Goal: Navigation & Orientation: Find specific page/section

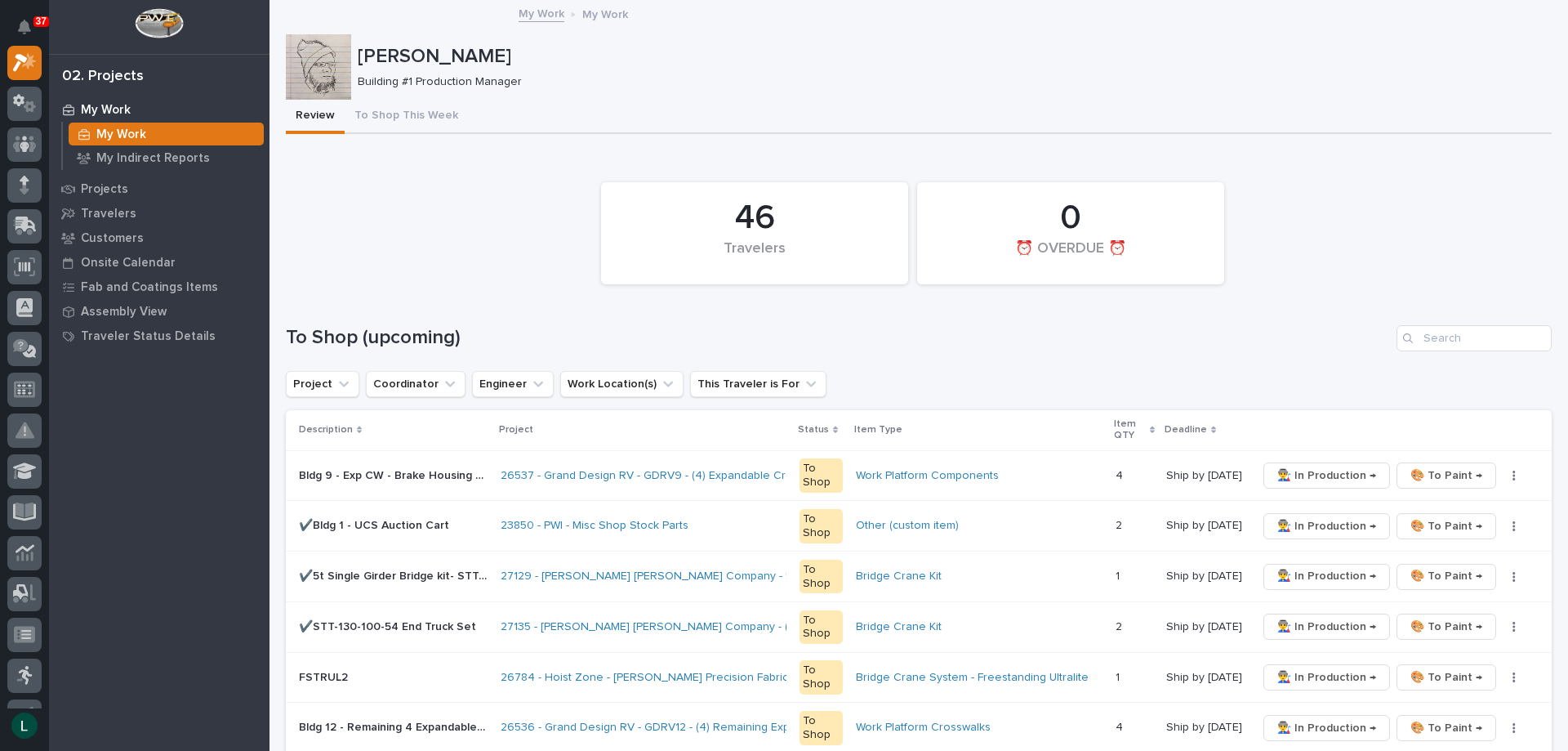
click at [792, 94] on div "Leon Miller Building #1 Production Manager" at bounding box center [919, 66] width 1266 height 65
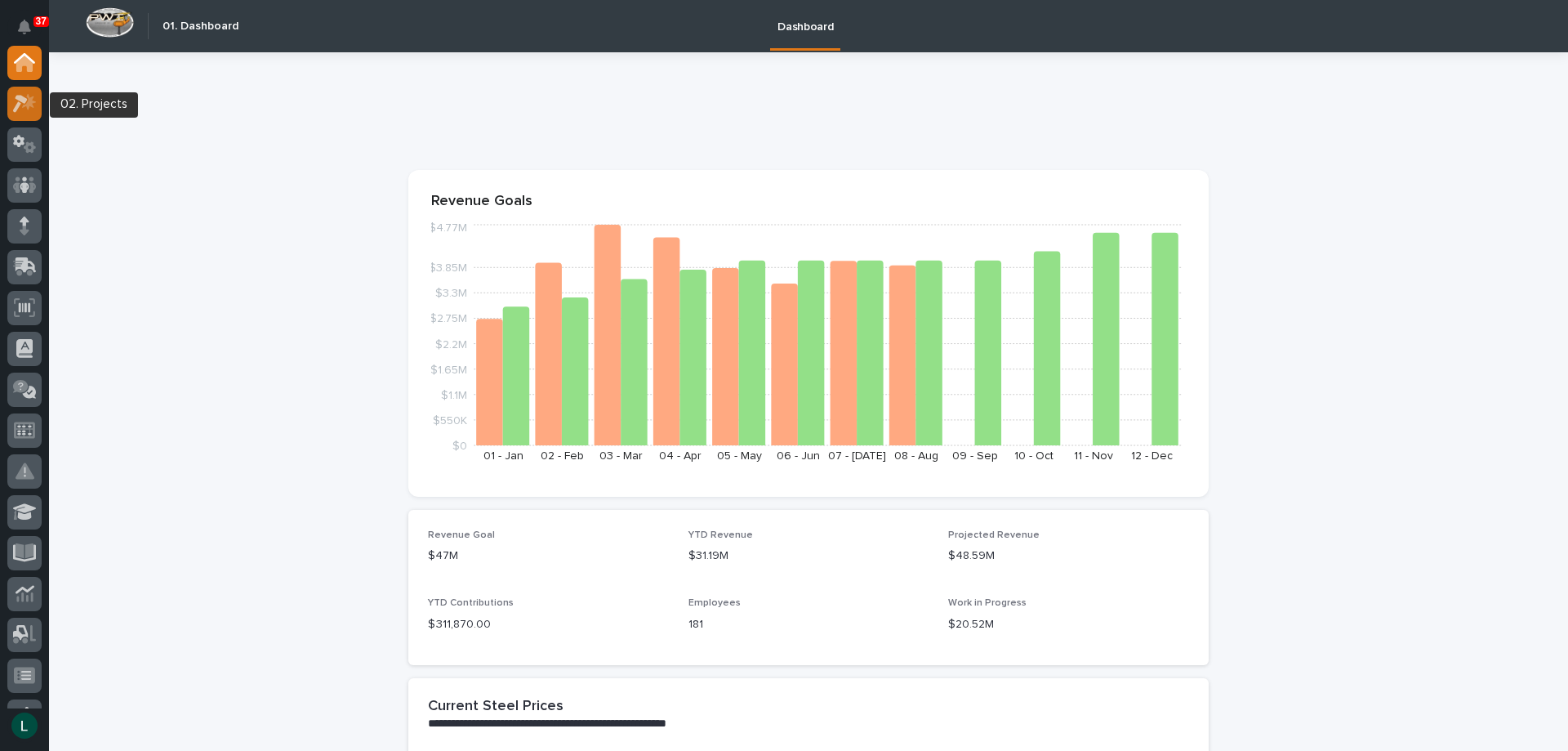
click at [33, 93] on div at bounding box center [24, 104] width 34 height 34
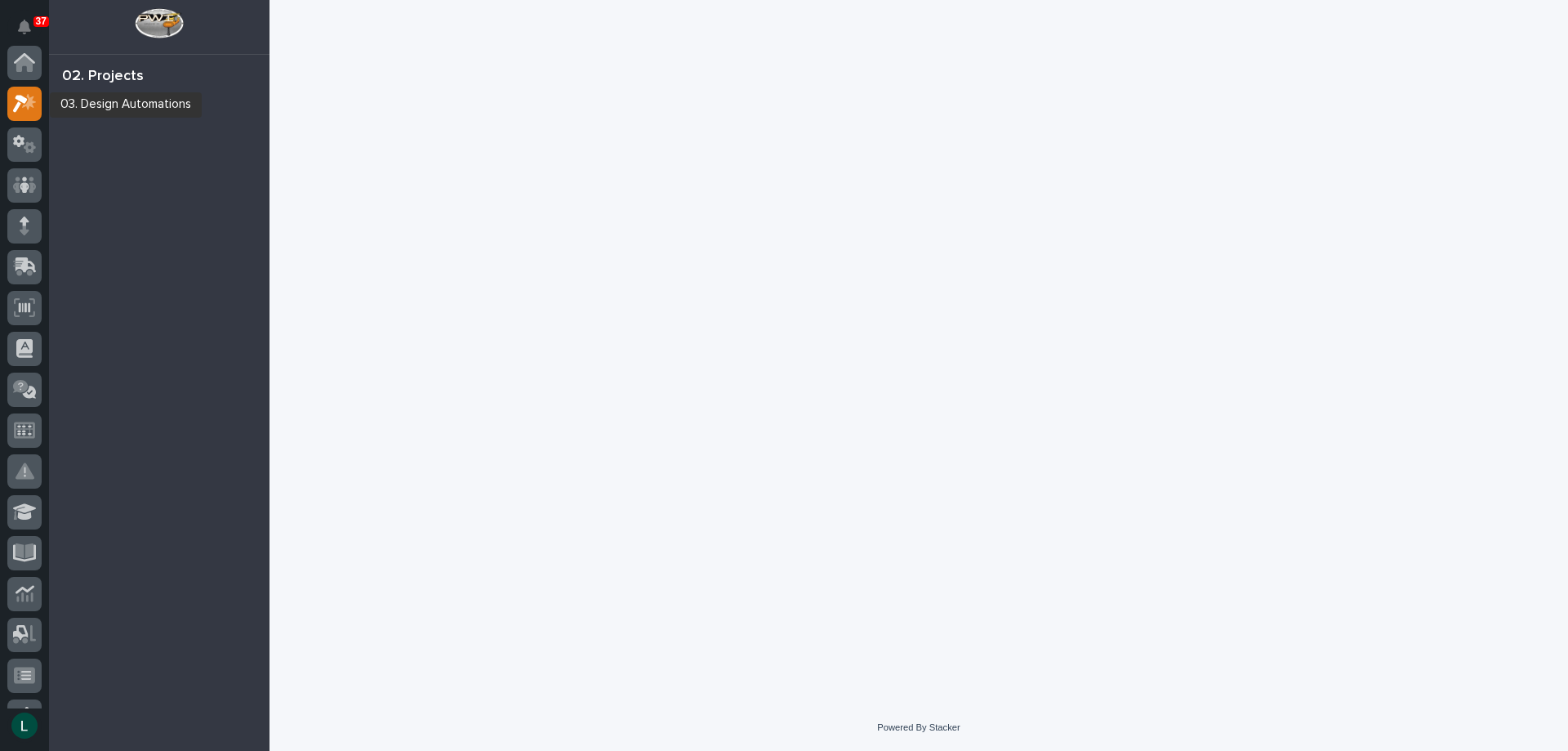
scroll to position [41, 0]
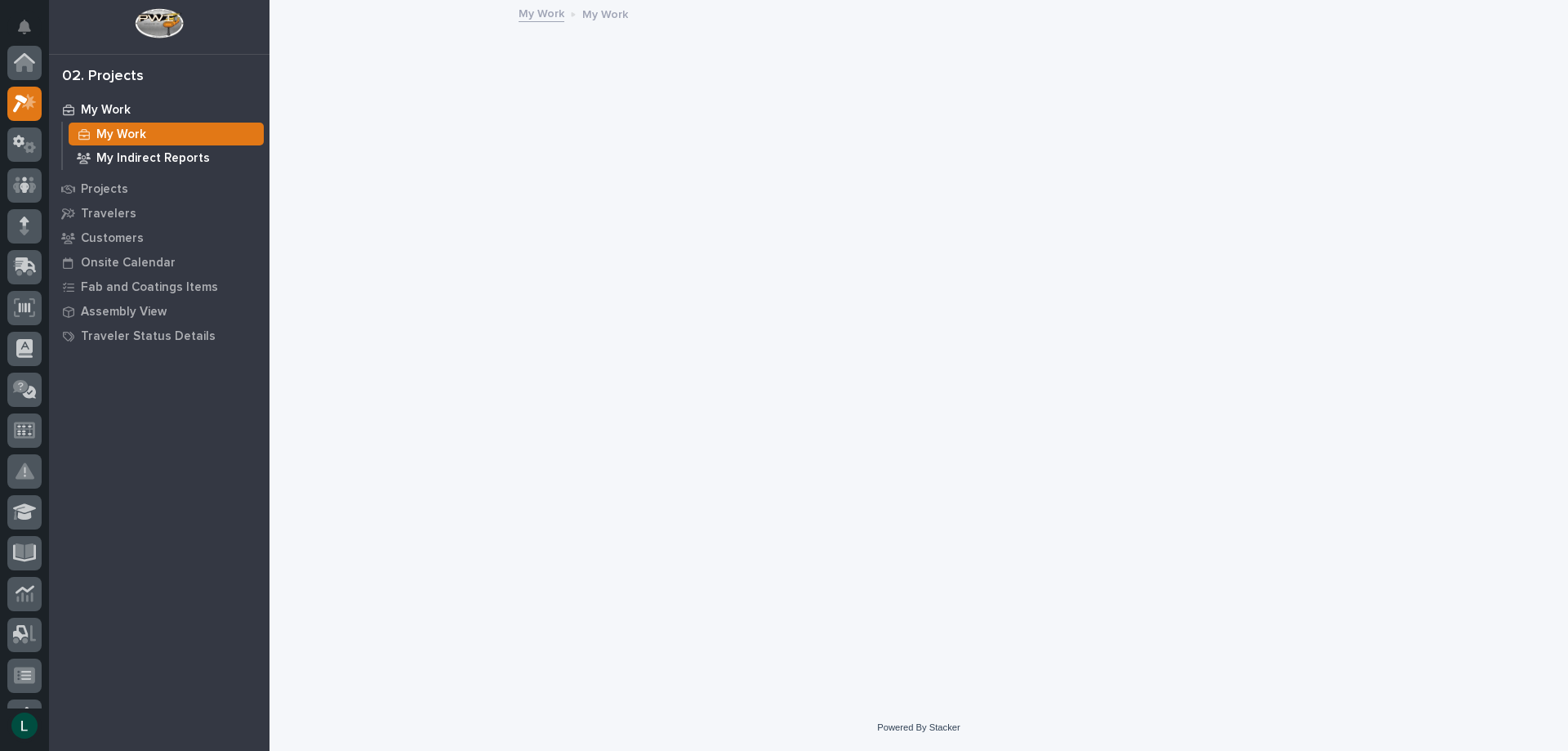
scroll to position [41, 0]
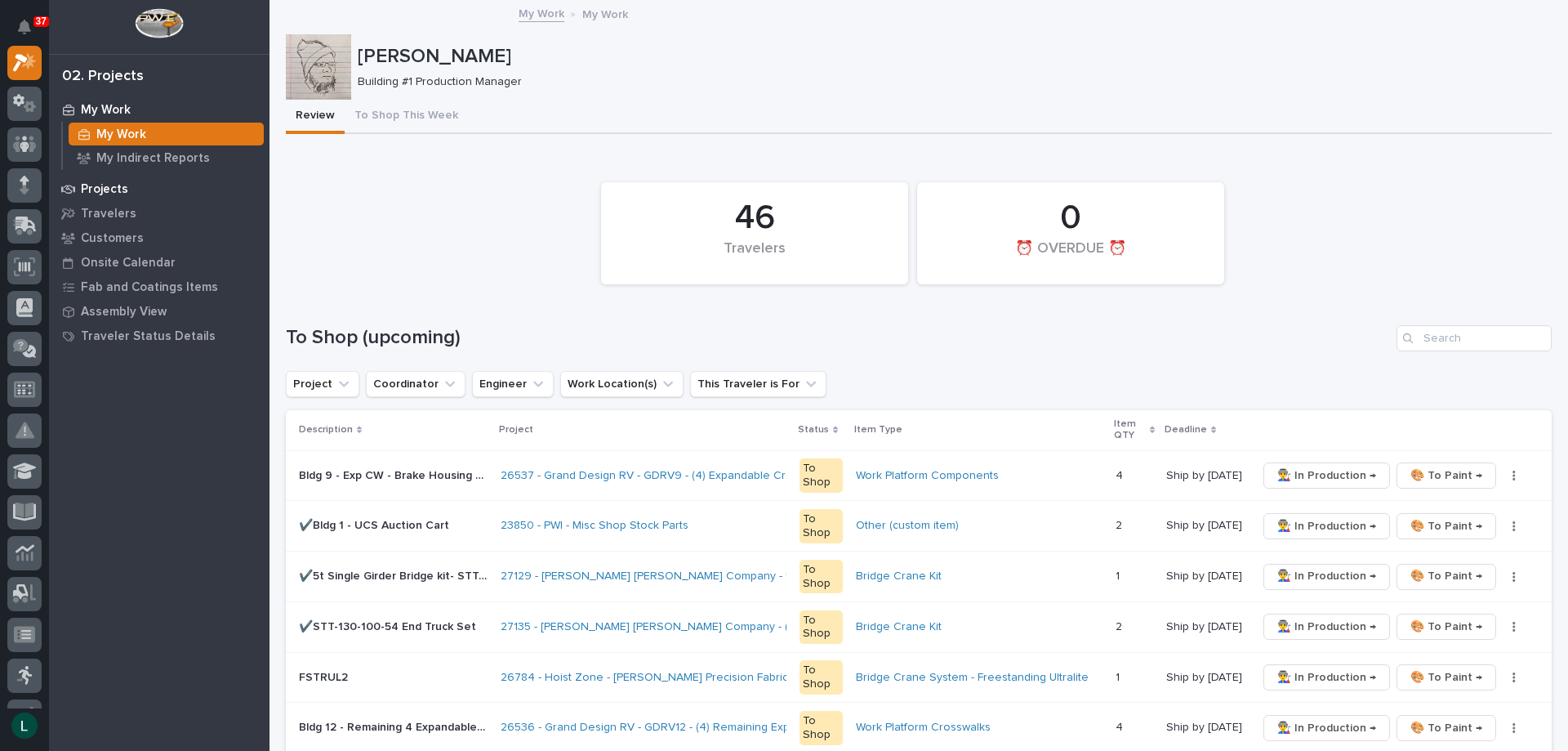
click at [101, 188] on p "Projects" at bounding box center [104, 189] width 48 height 15
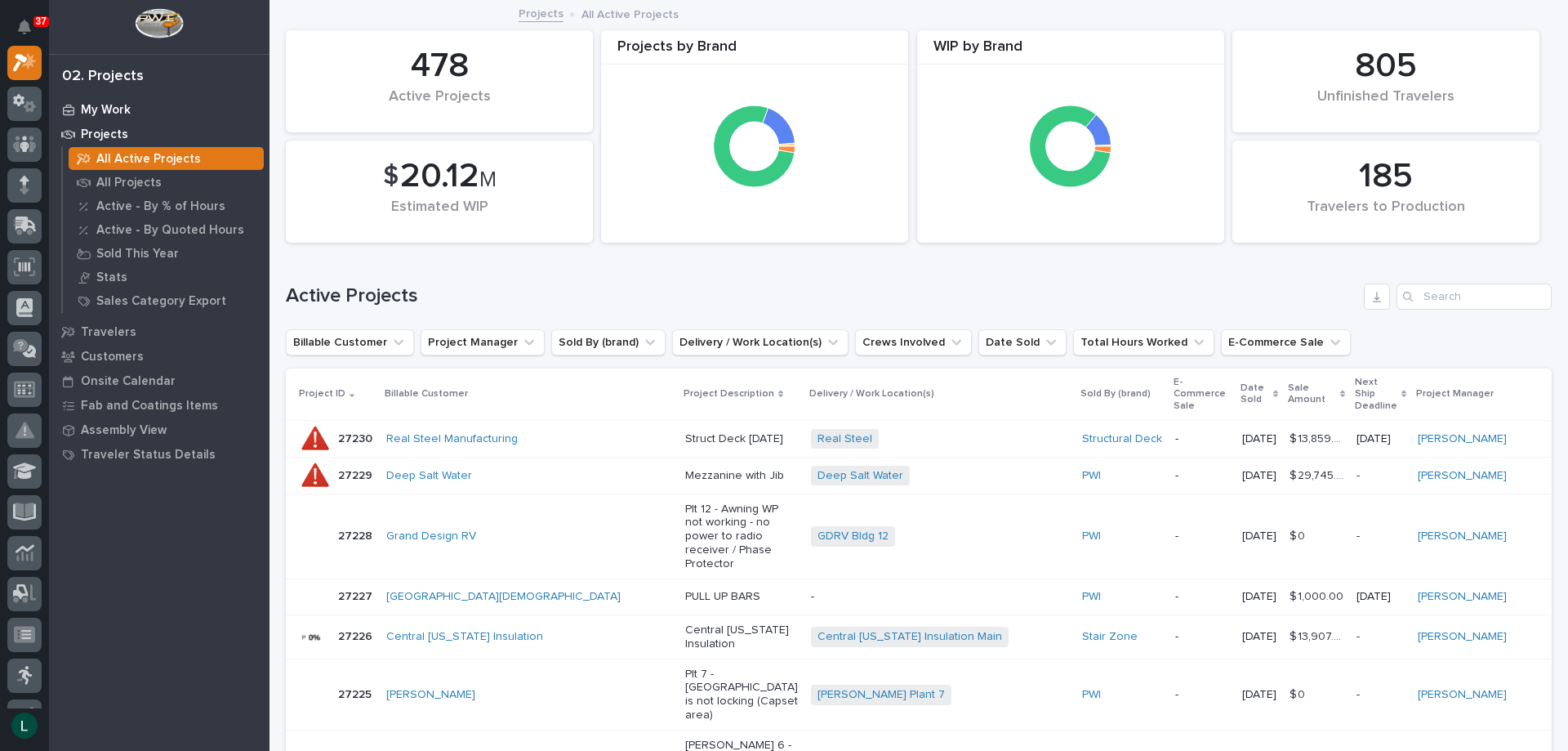
click at [104, 107] on p "My Work" at bounding box center [105, 109] width 50 height 15
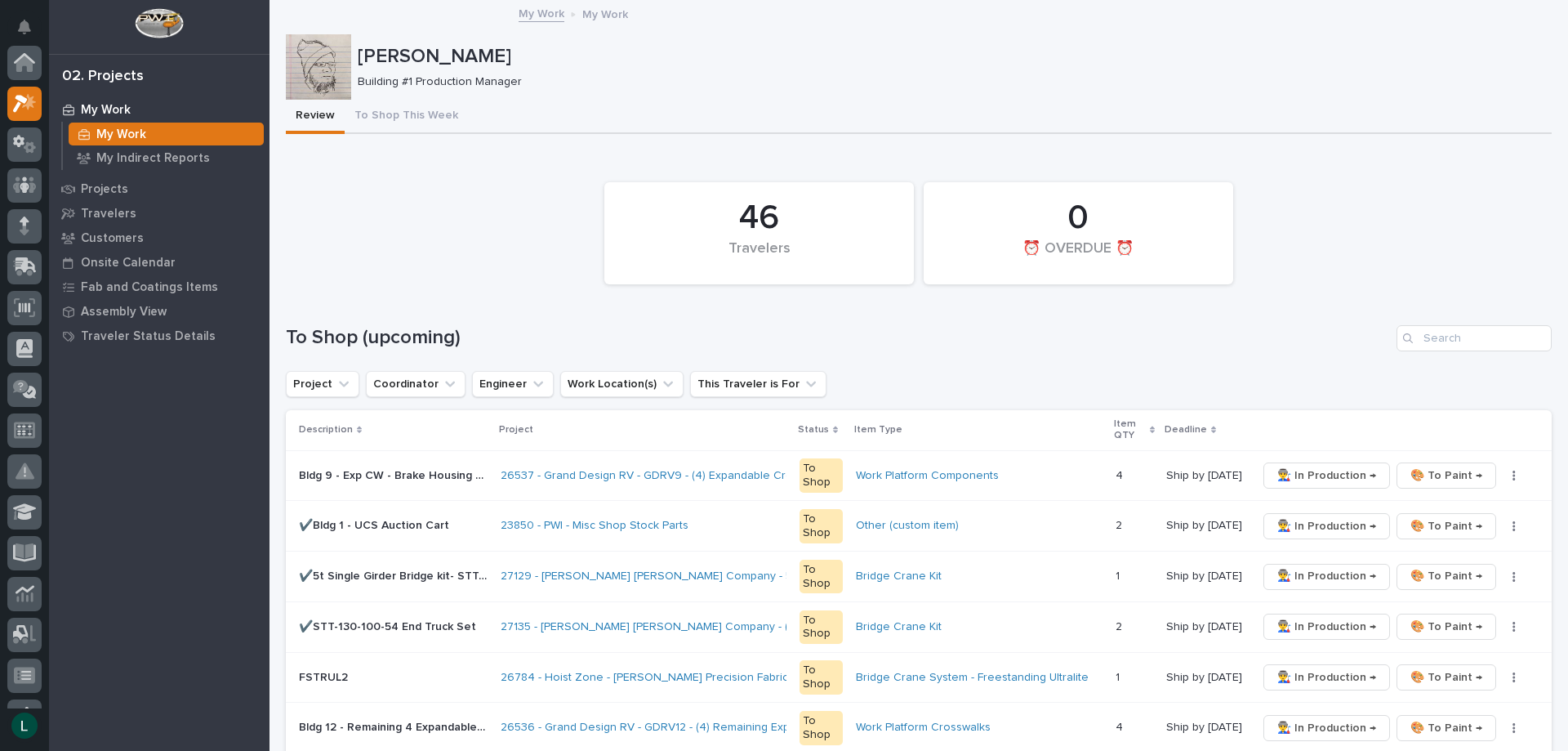
click at [104, 107] on p "My Work" at bounding box center [105, 109] width 50 height 15
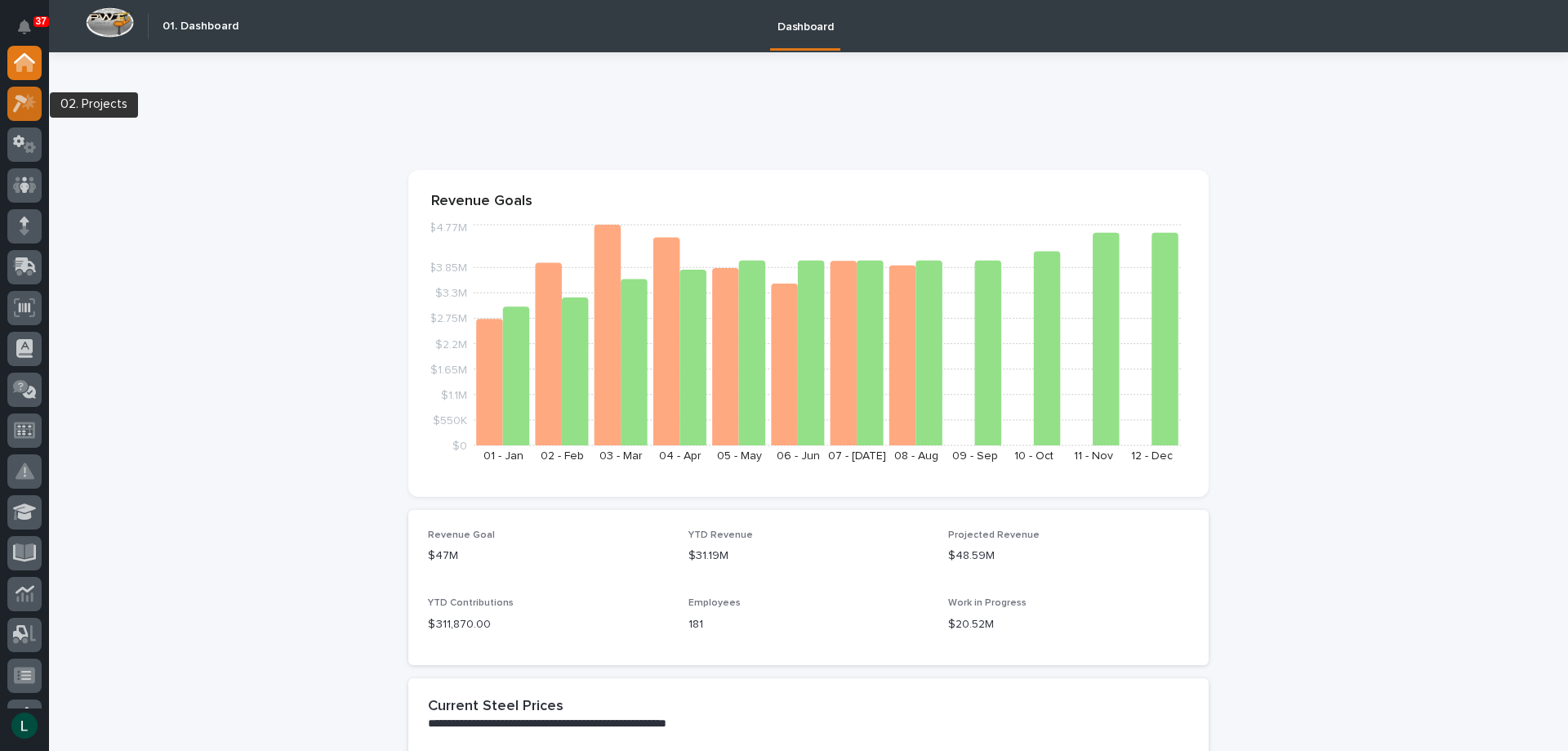
click at [28, 94] on icon at bounding box center [29, 101] width 14 height 17
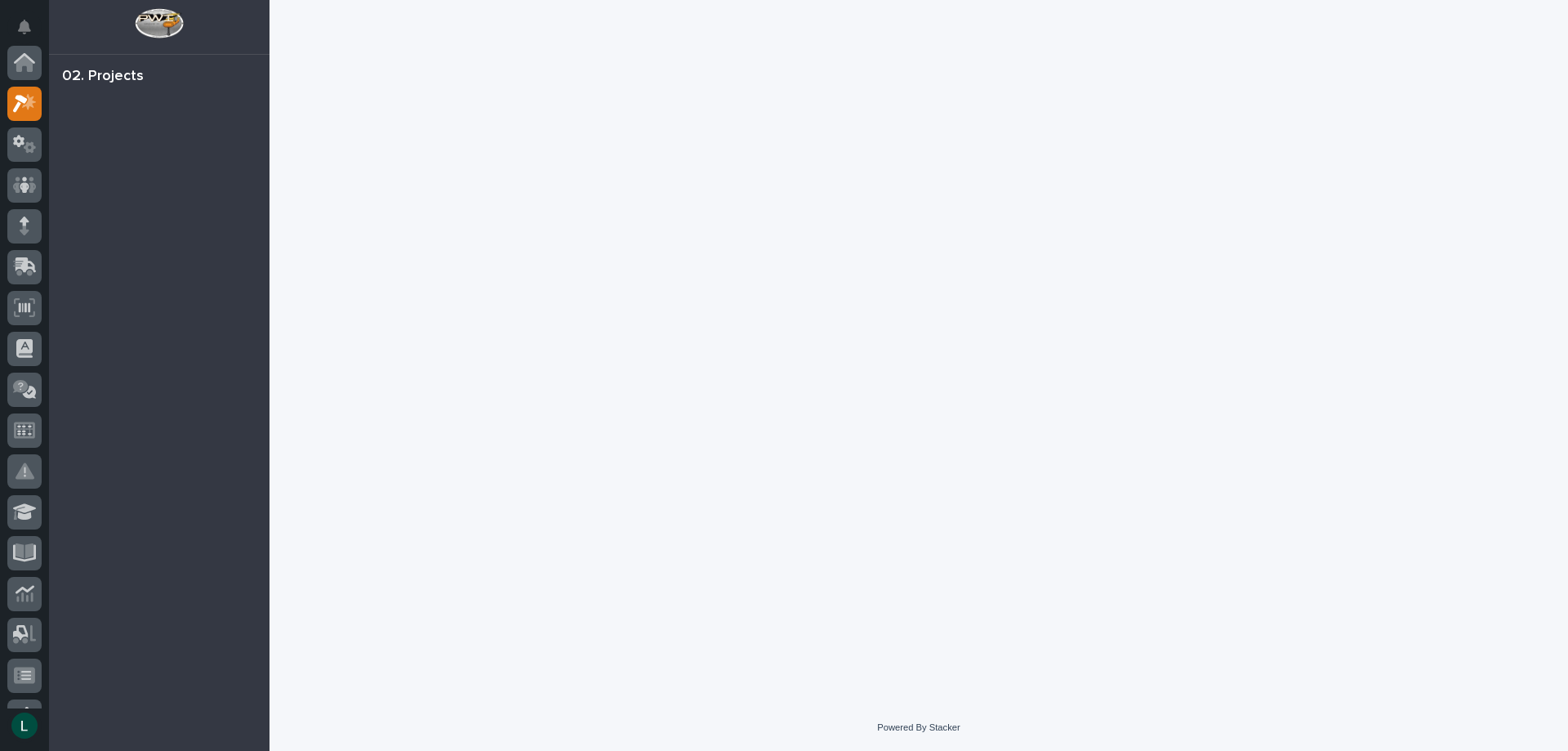
scroll to position [41, 0]
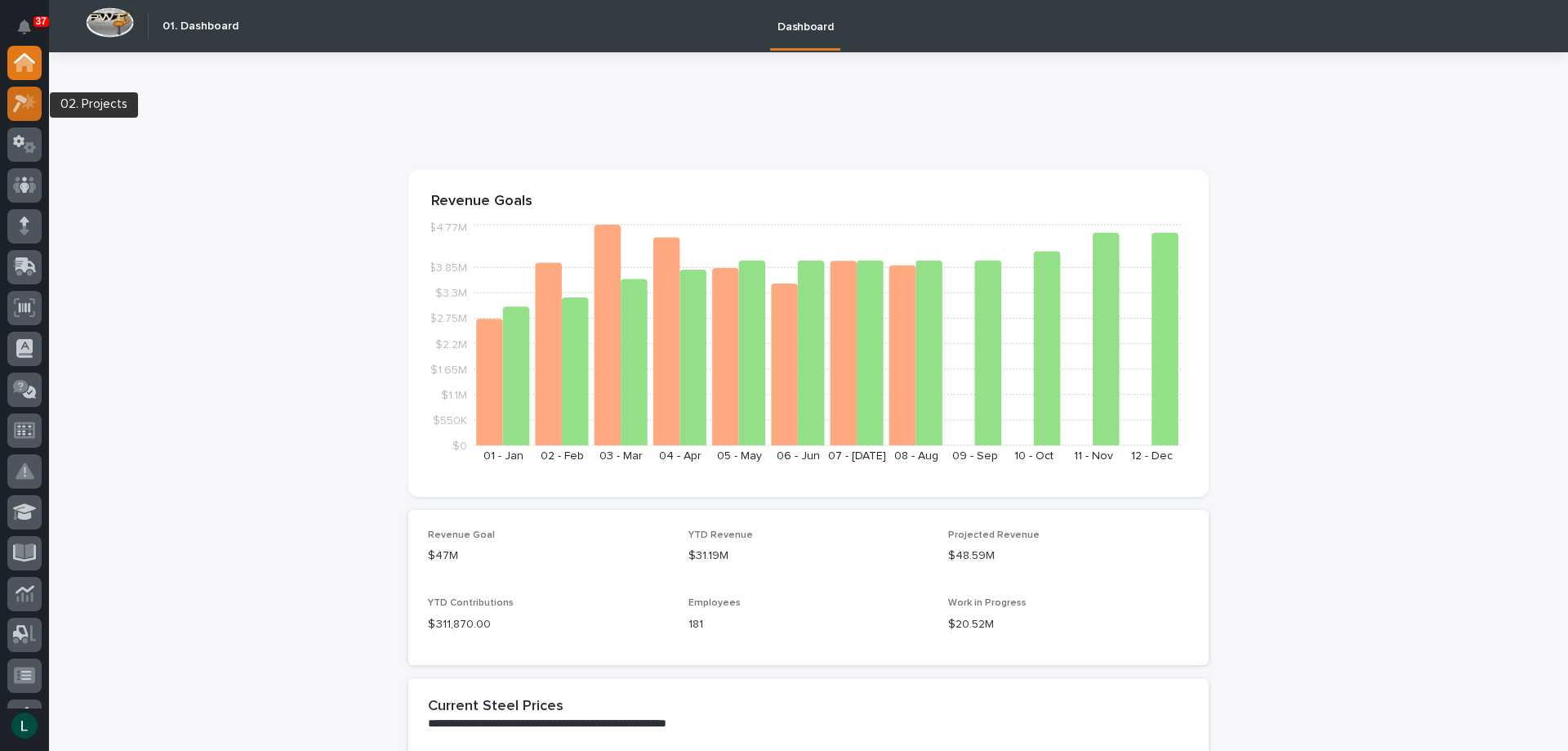
click at [22, 102] on icon at bounding box center [20, 104] width 15 height 18
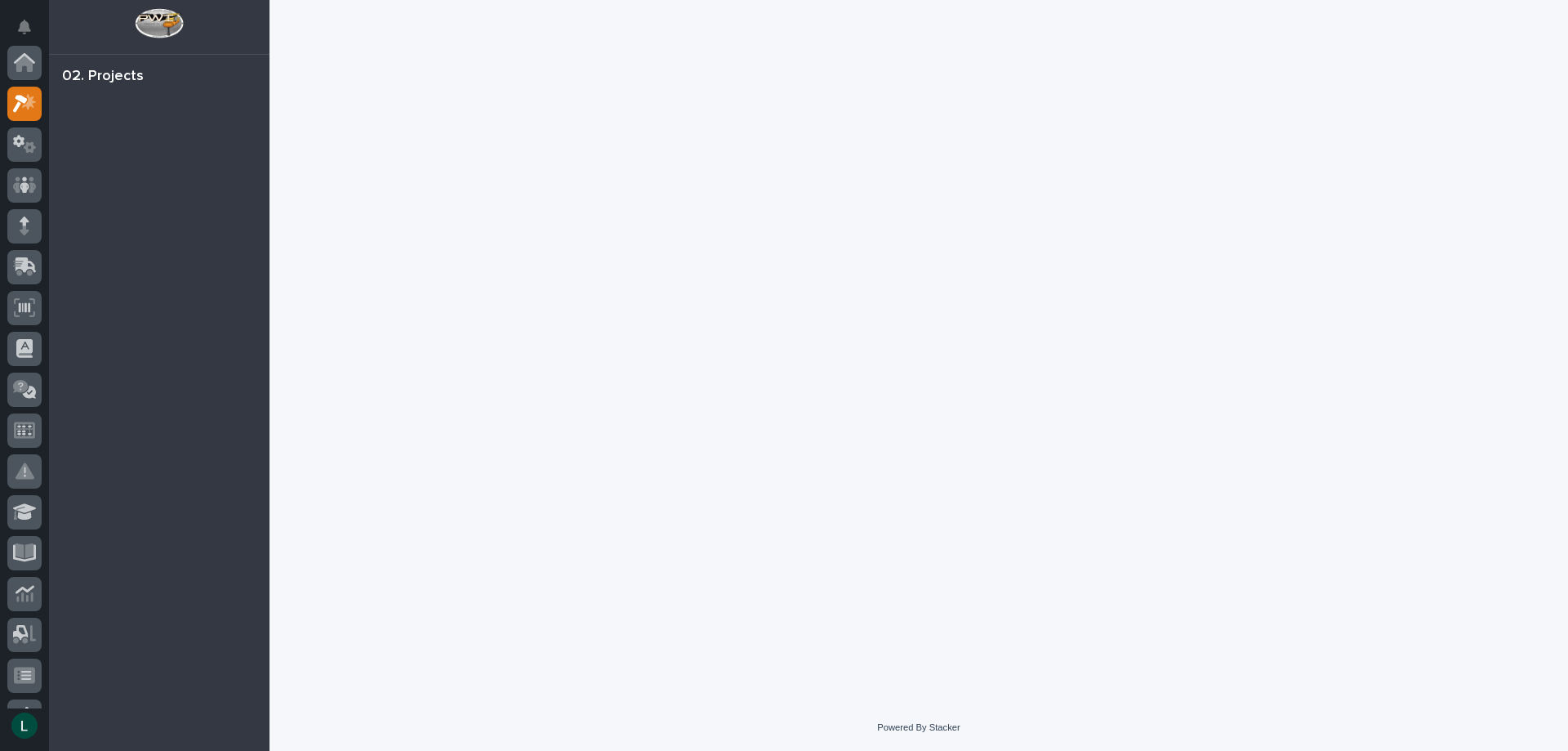
scroll to position [41, 0]
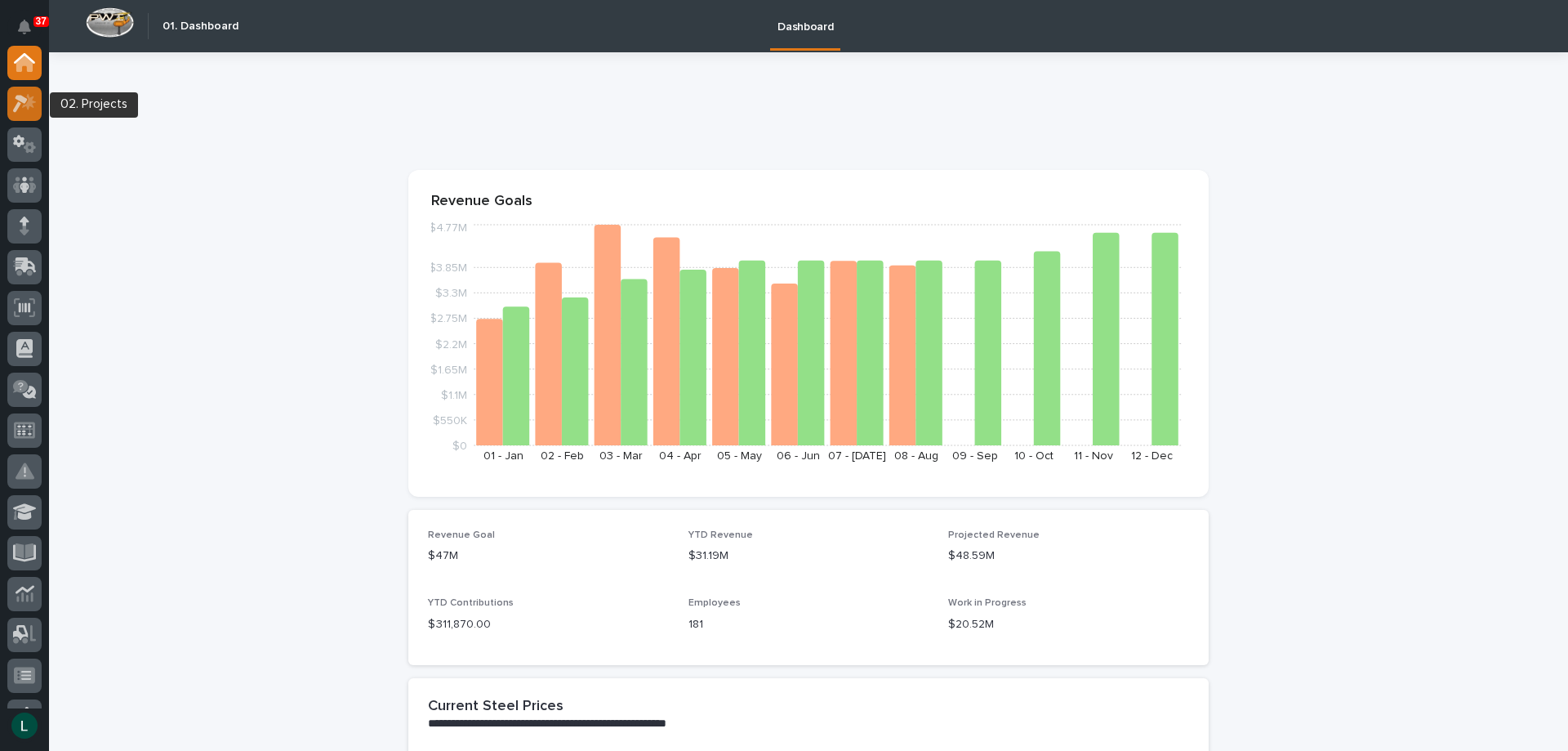
click at [25, 97] on icon at bounding box center [24, 103] width 23 height 19
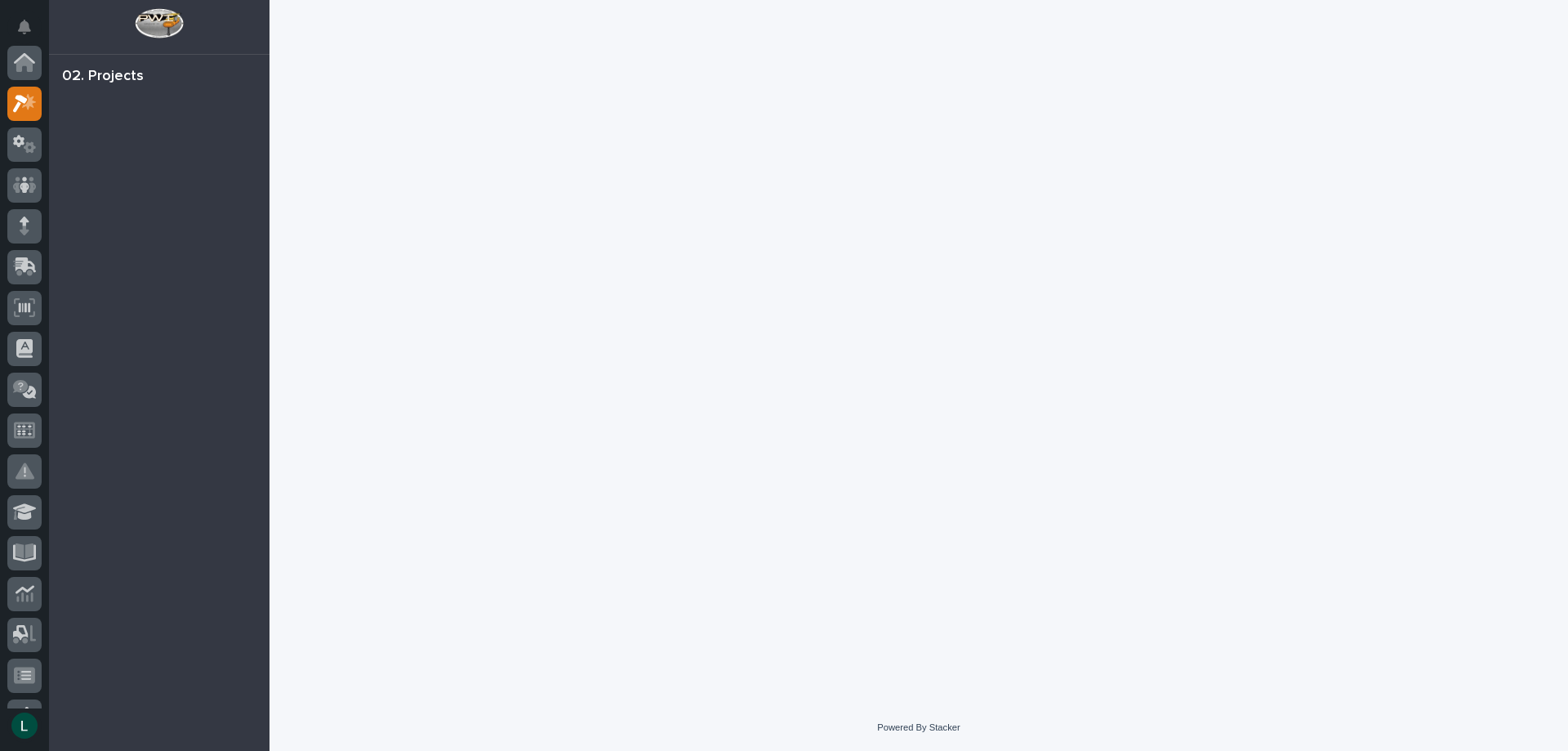
scroll to position [41, 0]
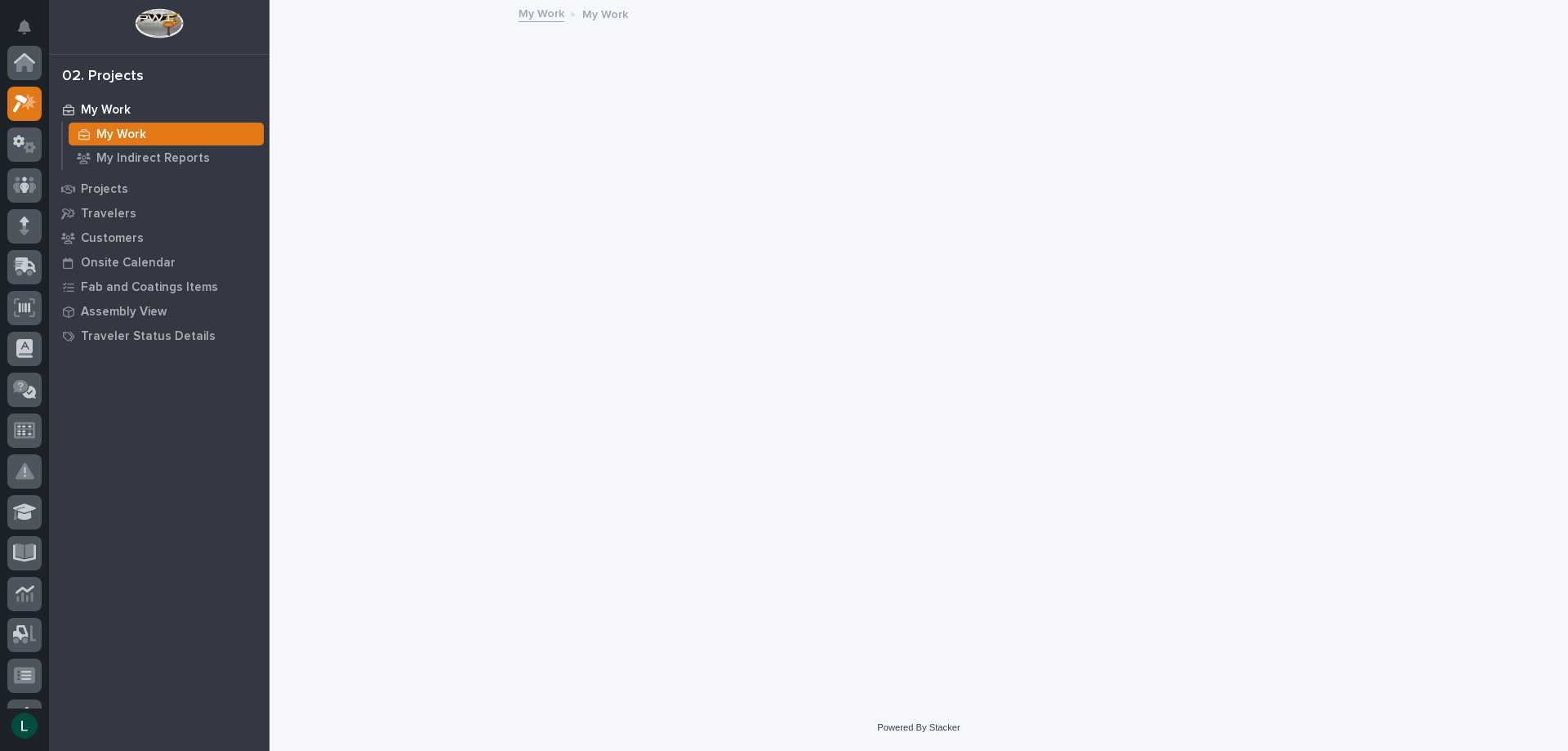
scroll to position [41, 0]
